Goal: Task Accomplishment & Management: Manage account settings

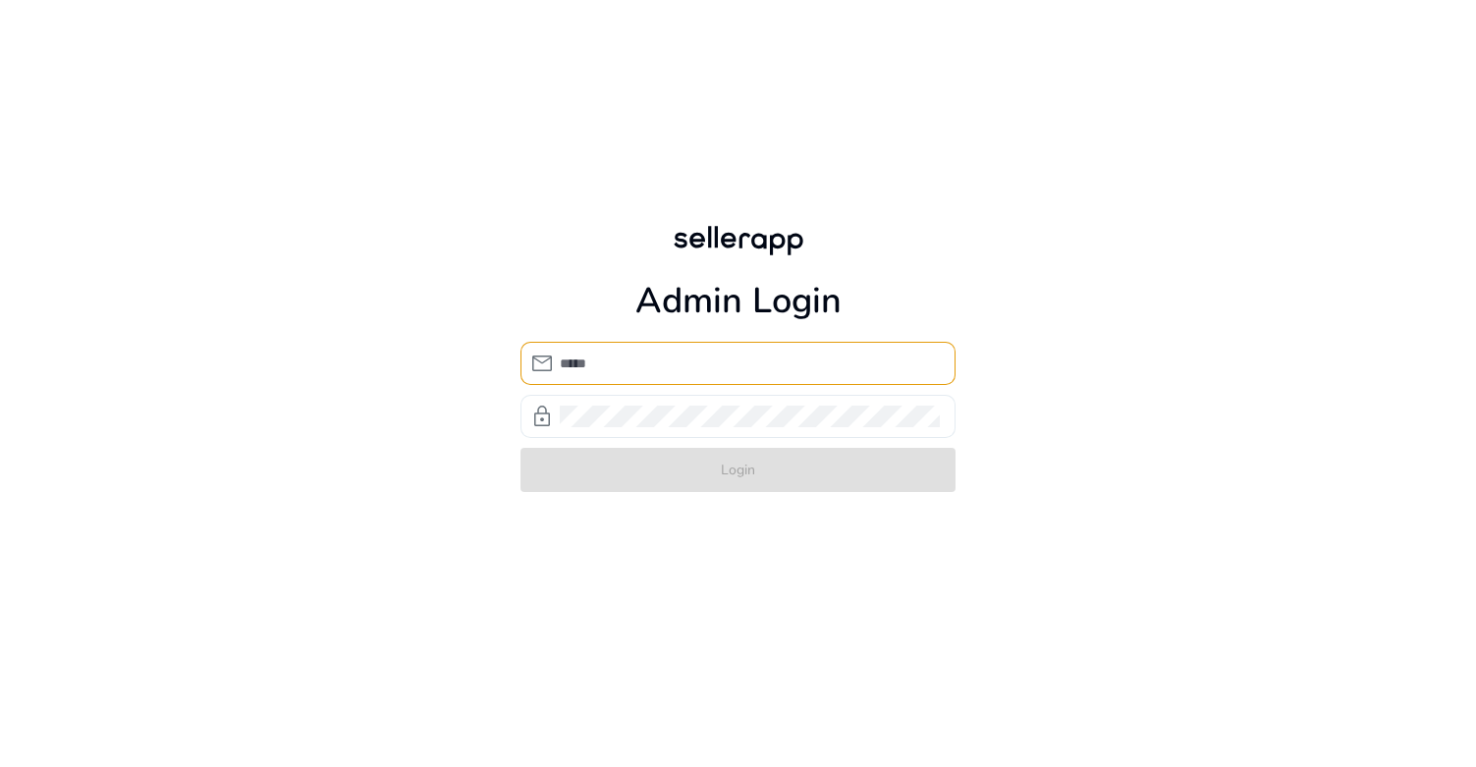
type input "**********"
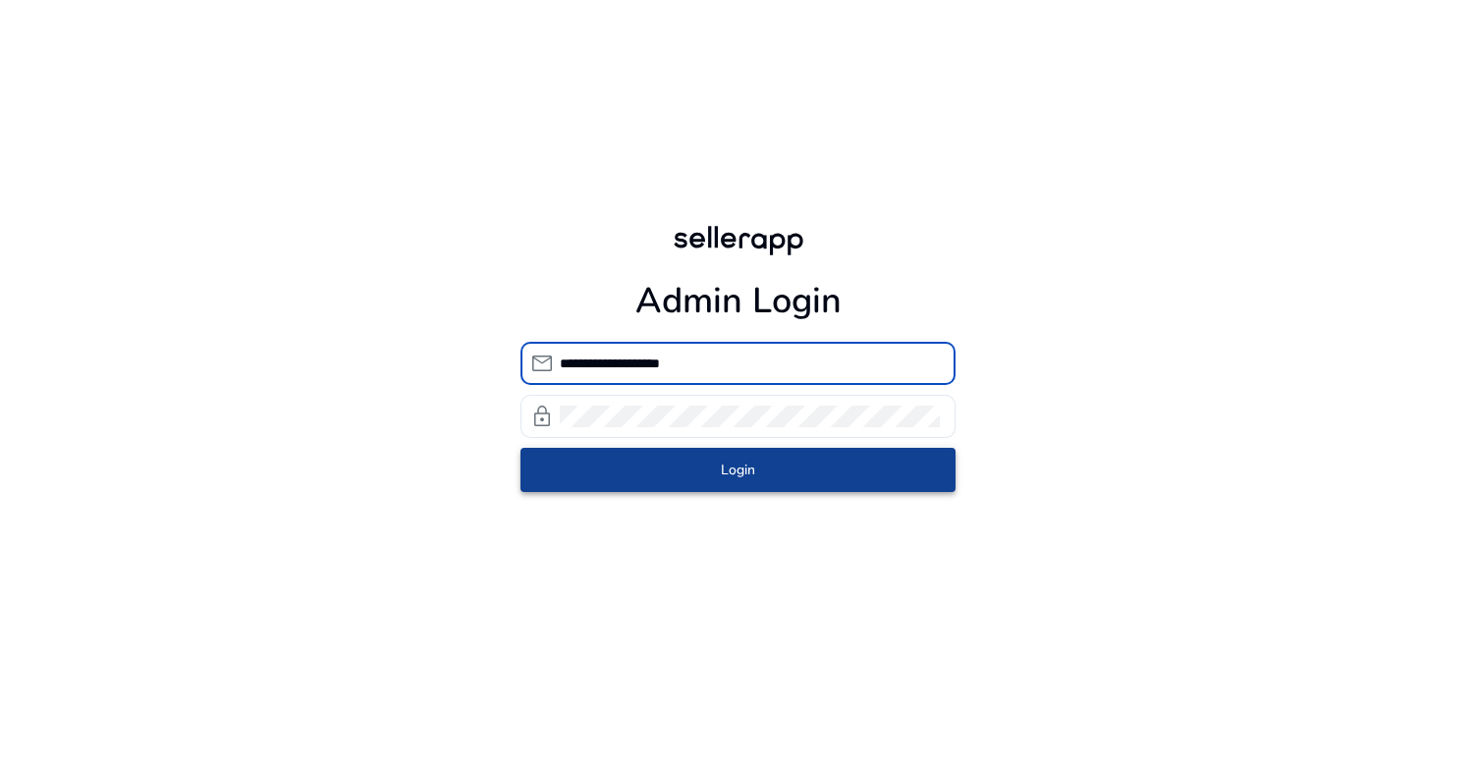
click at [695, 457] on span "submit" at bounding box center [737, 470] width 435 height 47
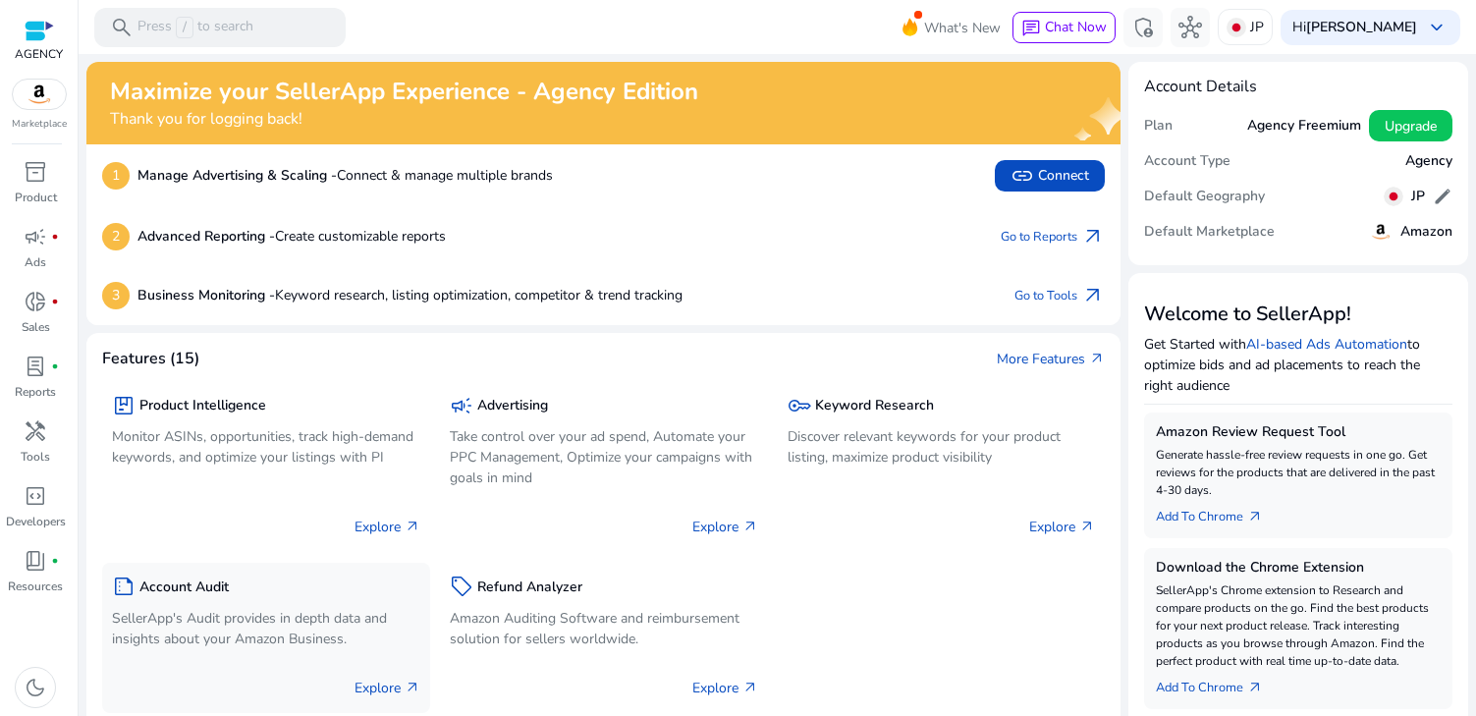
scroll to position [13, 0]
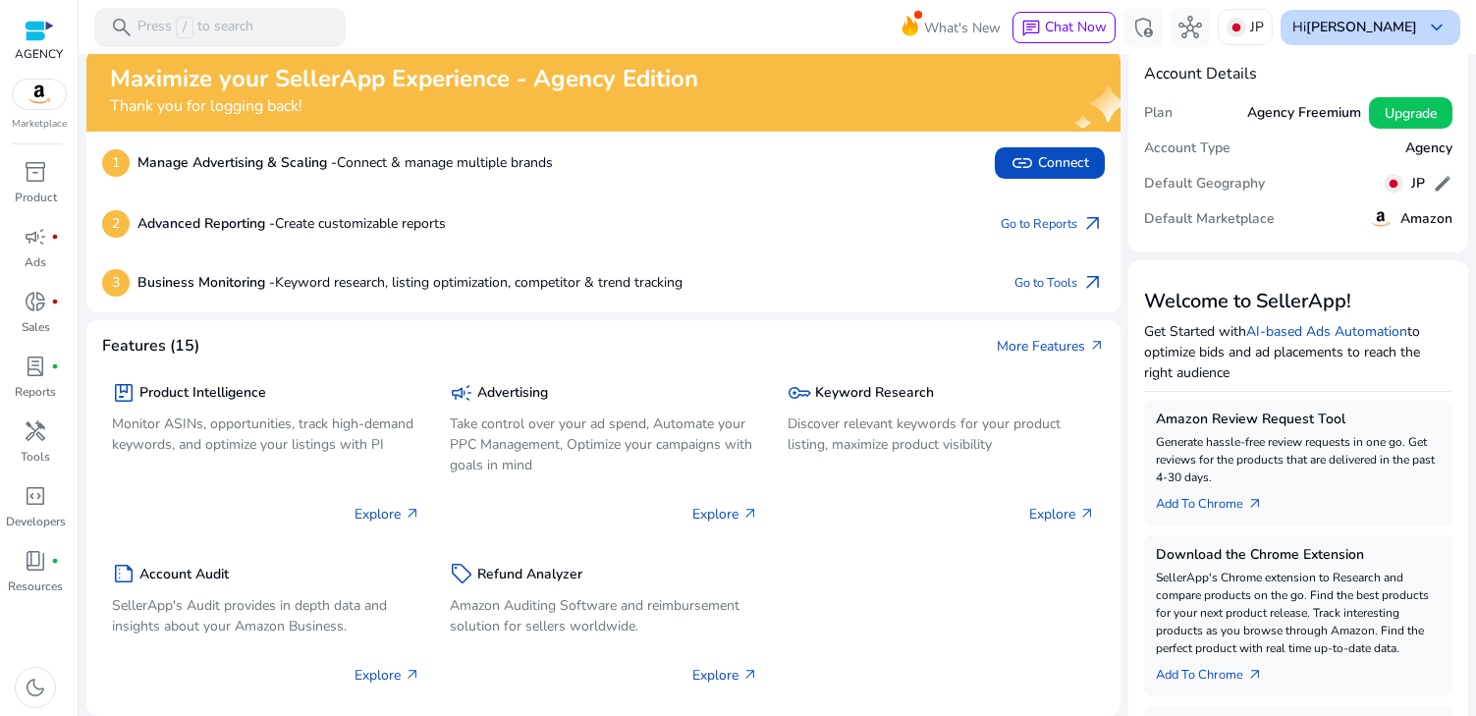
click at [1390, 26] on b "[PERSON_NAME]" at bounding box center [1361, 27] width 111 height 19
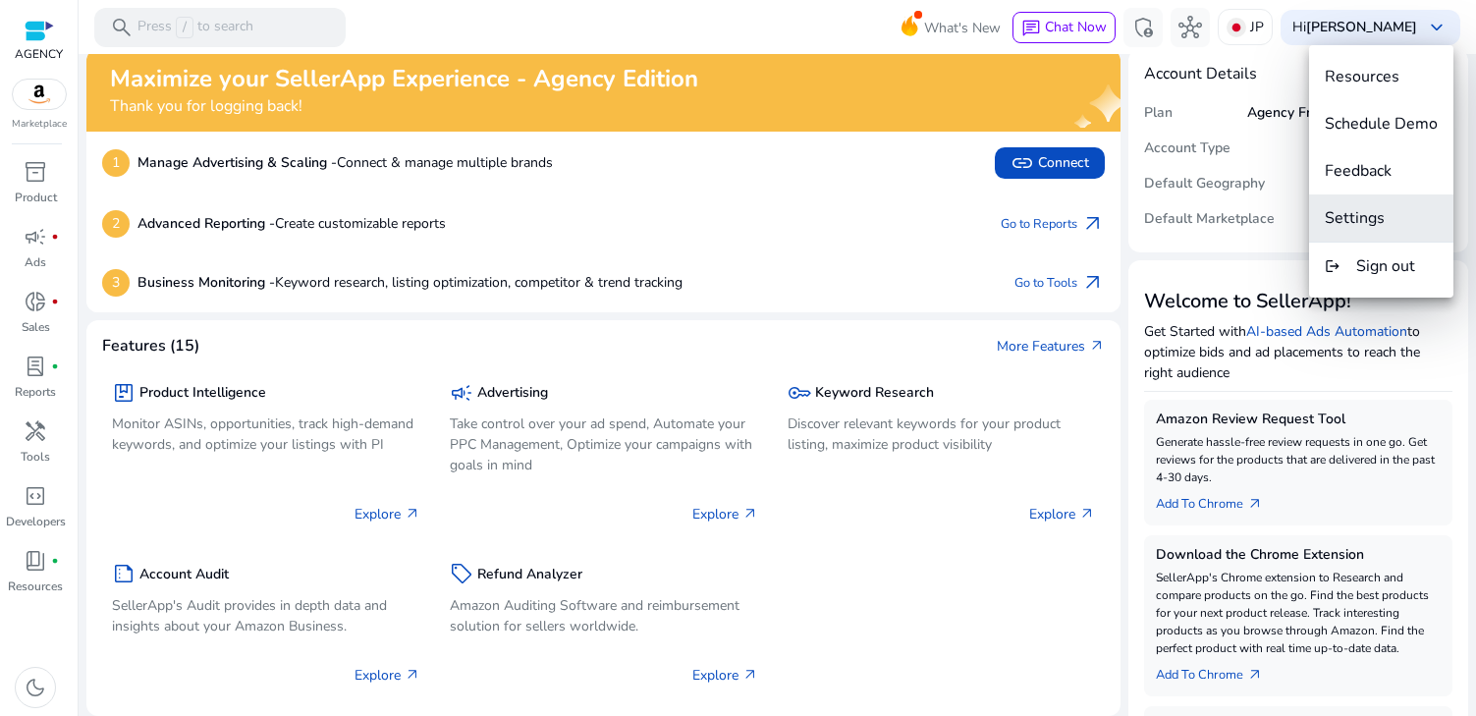
click at [1334, 215] on span "Settings" at bounding box center [1354, 218] width 60 height 22
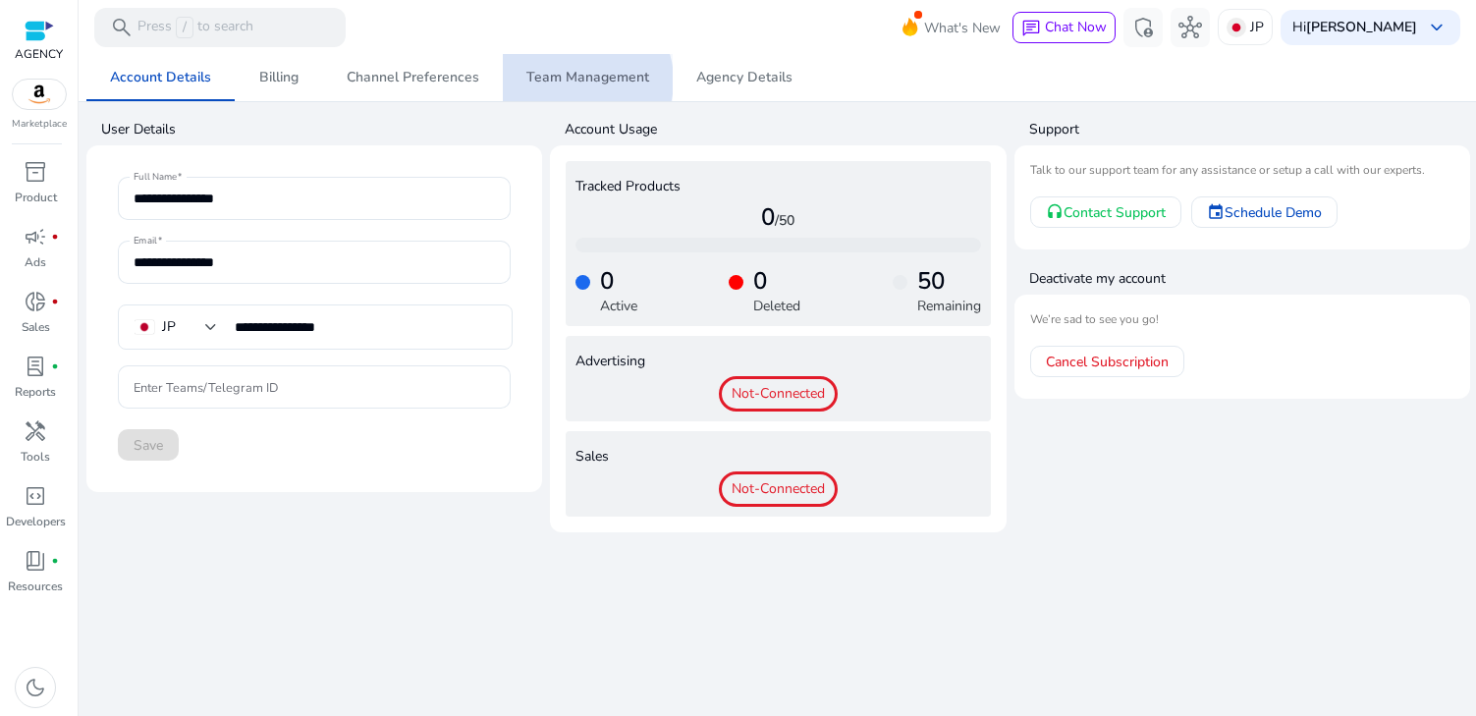
click at [575, 81] on span "Team Management" at bounding box center [587, 78] width 123 height 14
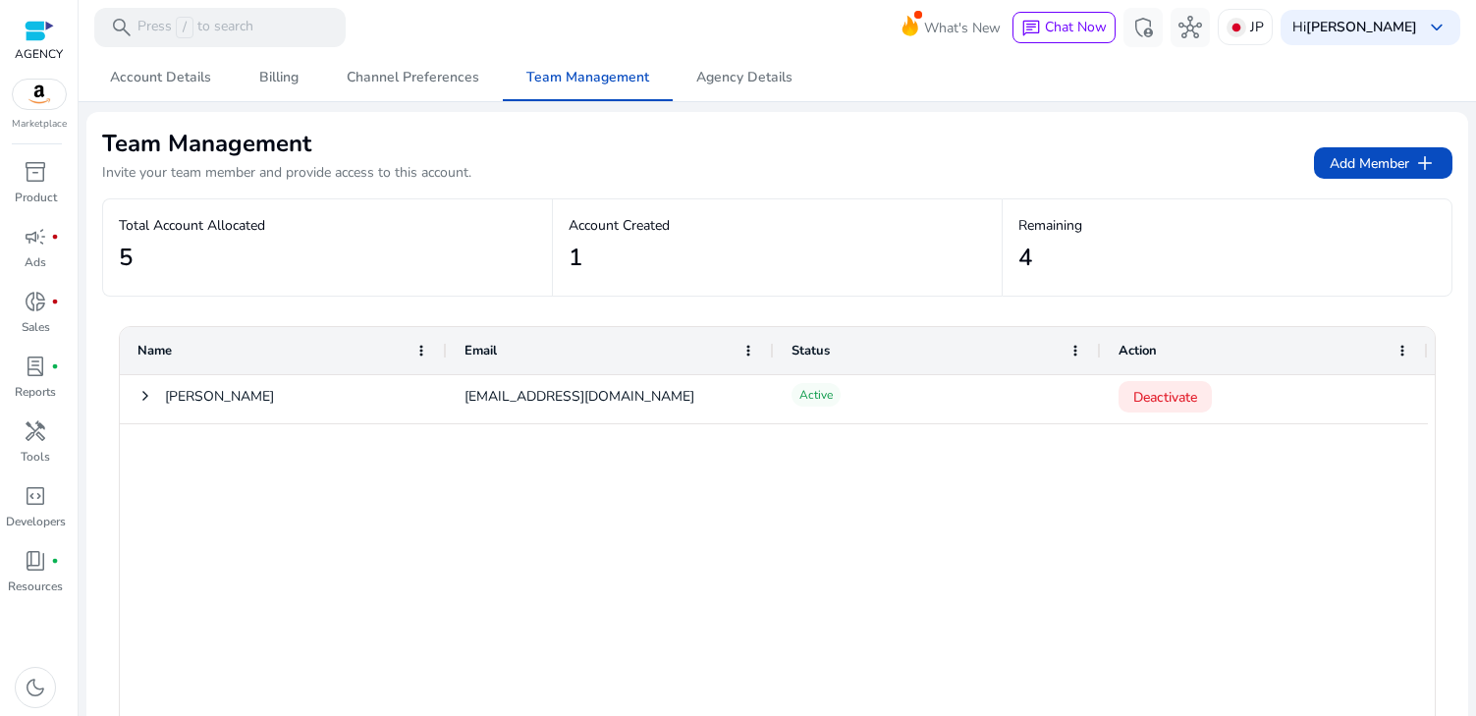
click at [37, 43] on div at bounding box center [39, 30] width 48 height 29
click at [37, 27] on div at bounding box center [39, 31] width 29 height 23
